Goal: Task Accomplishment & Management: Manage account settings

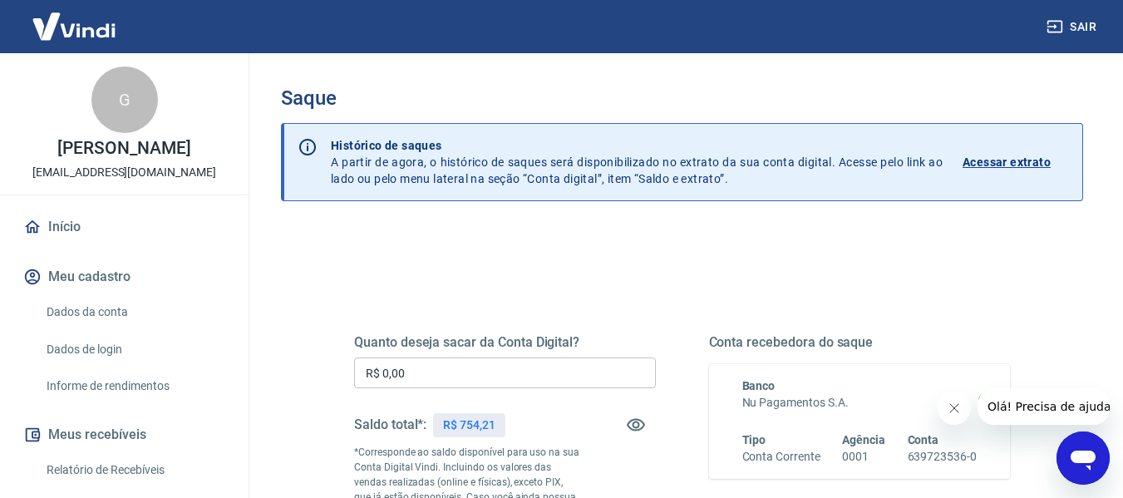
click at [520, 366] on input "R$ 0,00" at bounding box center [505, 372] width 302 height 31
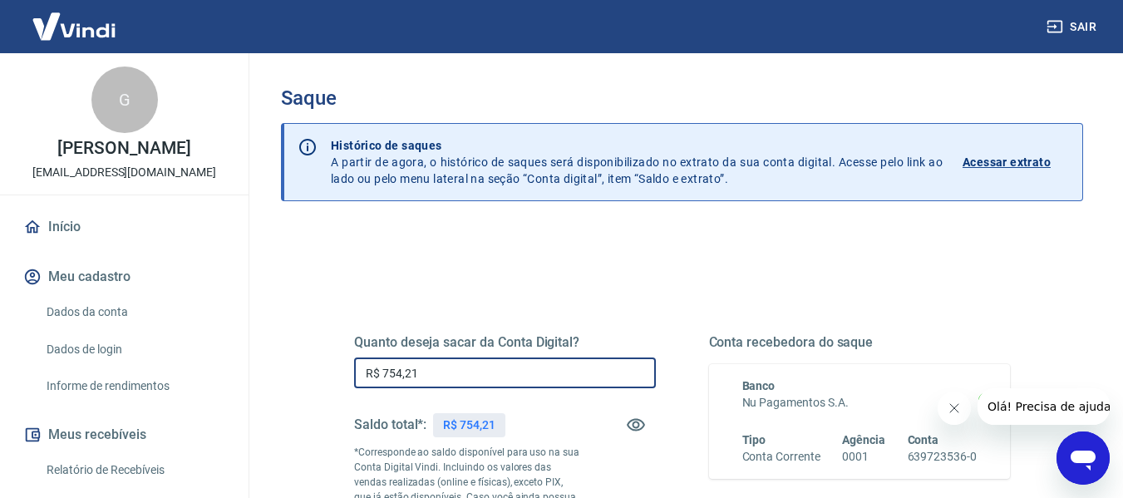
type input "R$ 754,21"
click at [1122, 36] on div "Sair" at bounding box center [561, 26] width 1123 height 53
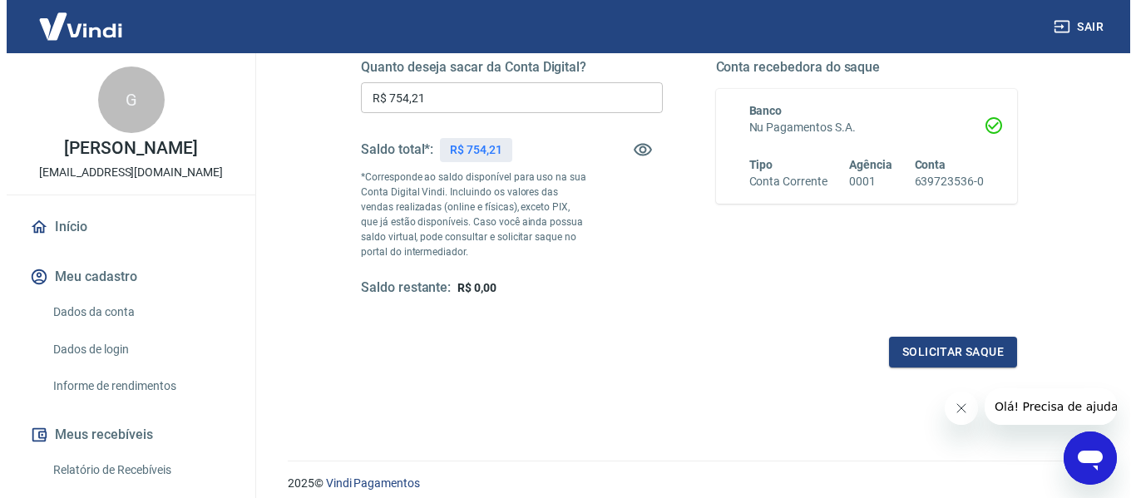
scroll to position [339, 0]
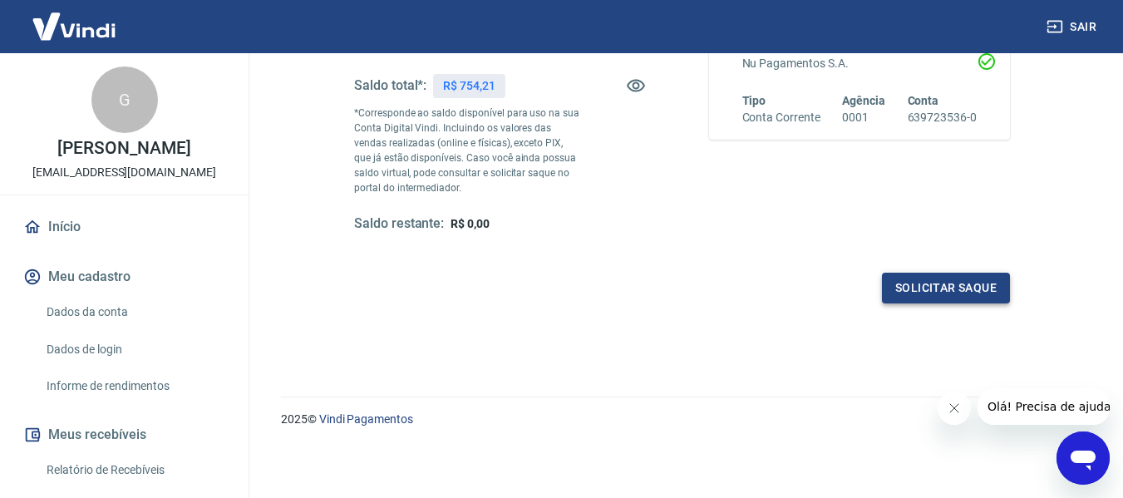
click at [953, 301] on button "Solicitar saque" at bounding box center [946, 288] width 128 height 31
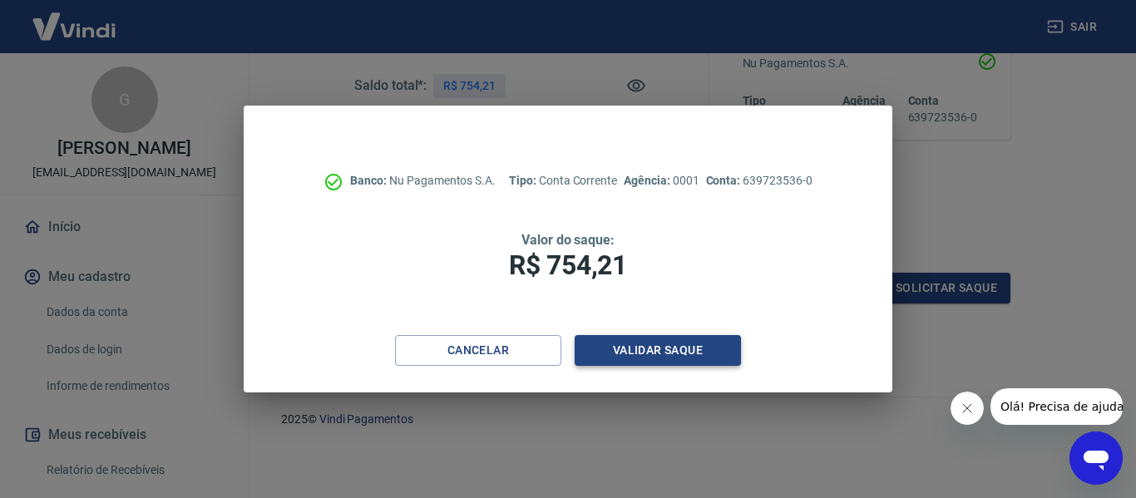
click at [619, 348] on button "Validar saque" at bounding box center [657, 350] width 166 height 31
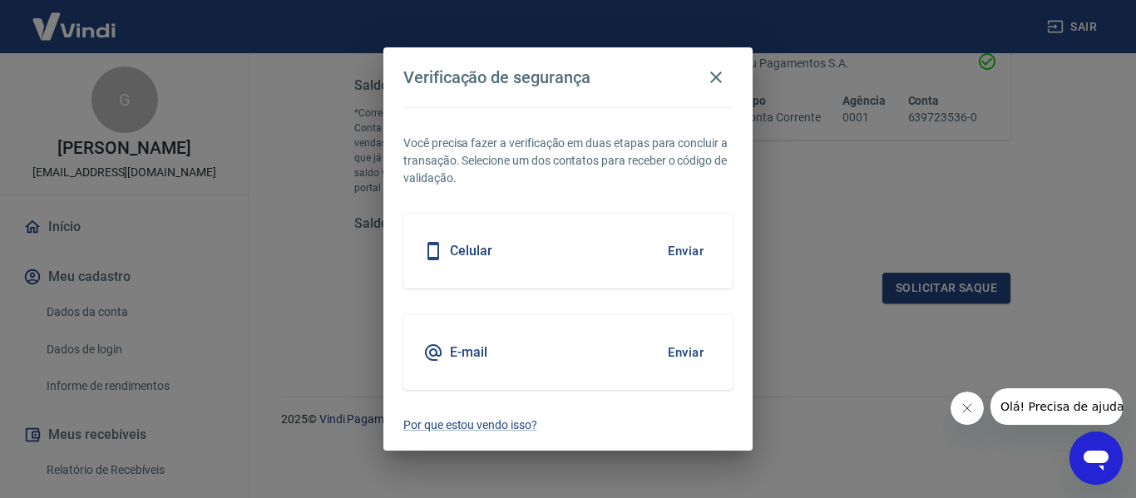
click at [680, 348] on button "Enviar" at bounding box center [685, 352] width 54 height 35
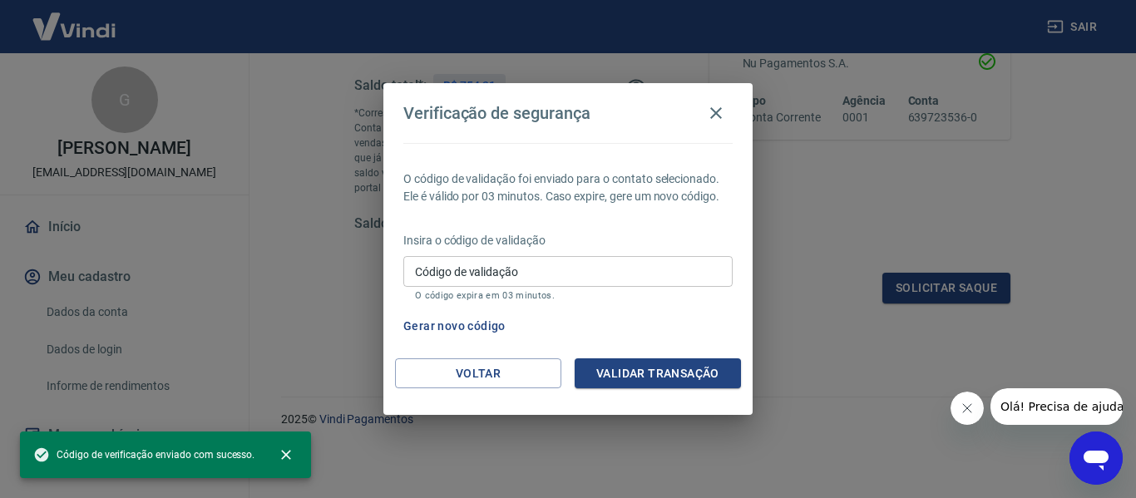
click at [495, 268] on input "Código de validação" at bounding box center [567, 271] width 329 height 31
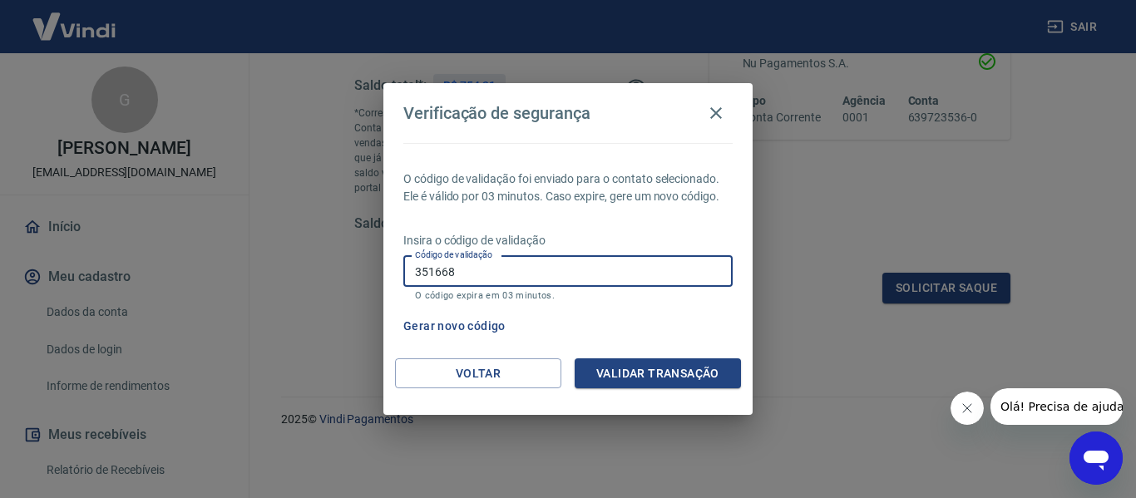
type input "351668"
click at [619, 372] on button "Validar transação" at bounding box center [657, 373] width 166 height 31
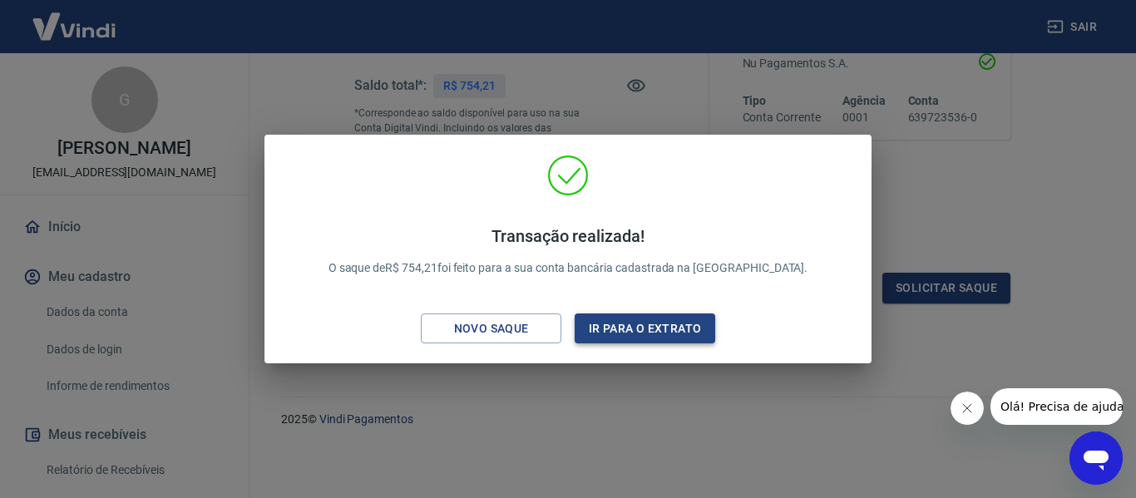
click at [580, 321] on button "Ir para o extrato" at bounding box center [644, 328] width 140 height 31
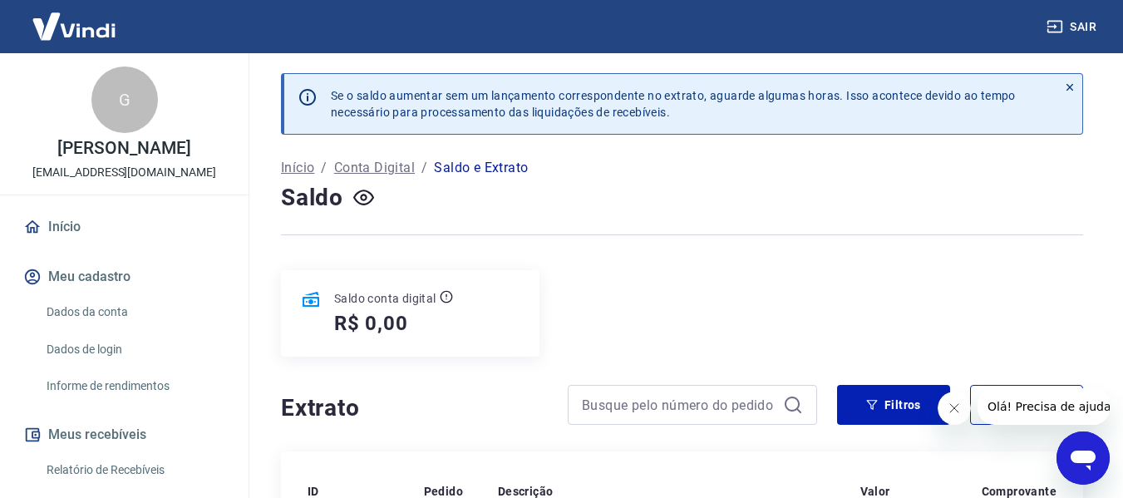
click at [53, 225] on link "Início" at bounding box center [124, 227] width 209 height 37
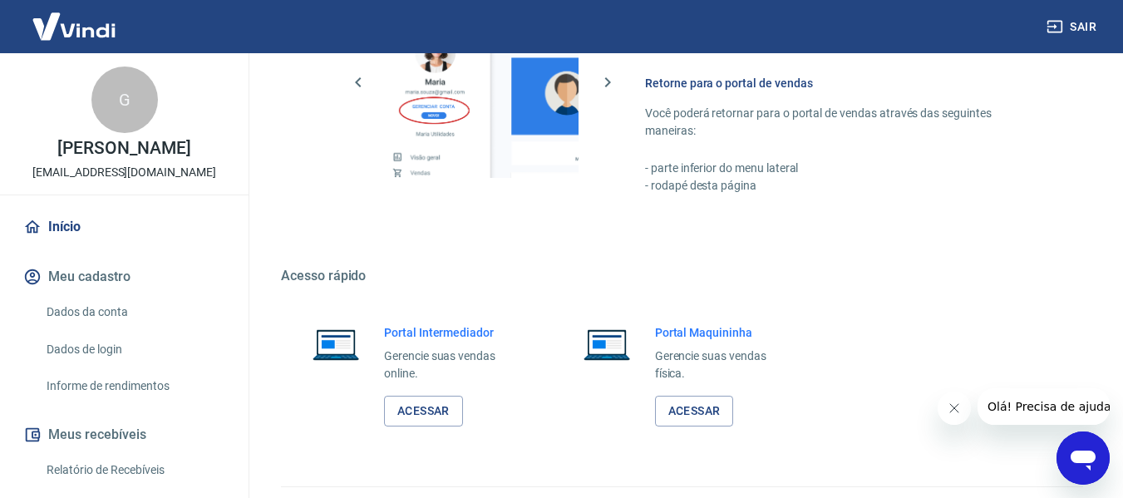
scroll to position [989, 0]
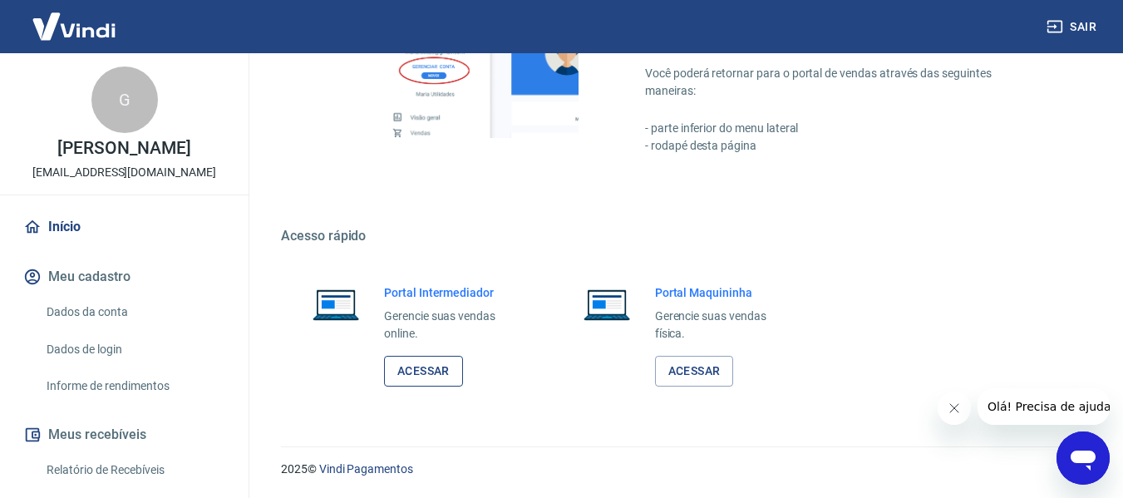
click at [414, 378] on link "Acessar" at bounding box center [423, 371] width 79 height 31
